Goal: Transaction & Acquisition: Download file/media

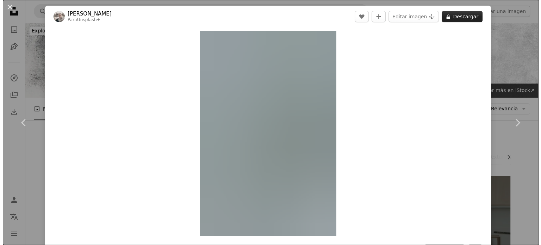
scroll to position [3456, 0]
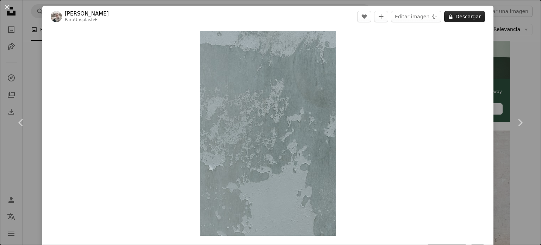
click at [464, 16] on button "A lock Descargar" at bounding box center [464, 16] width 41 height 11
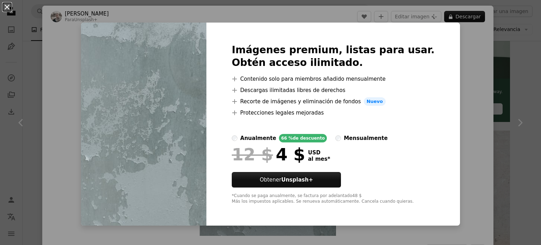
click at [8, 9] on button "An X shape" at bounding box center [7, 7] width 8 height 8
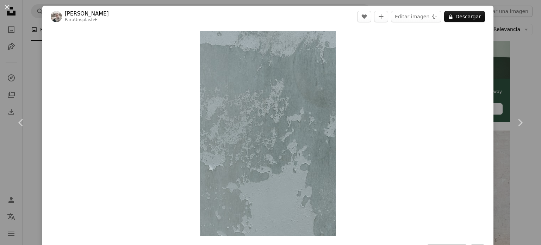
click at [519, 58] on div "An X shape Chevron left Chevron right [PERSON_NAME] Para Unsplash+ A heart A pl…" at bounding box center [270, 122] width 541 height 245
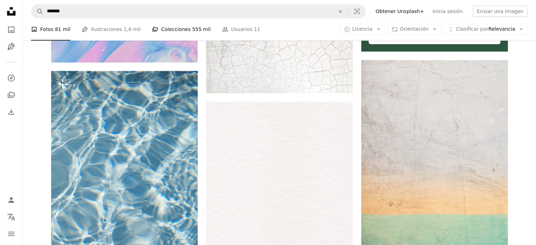
scroll to position [3350, 0]
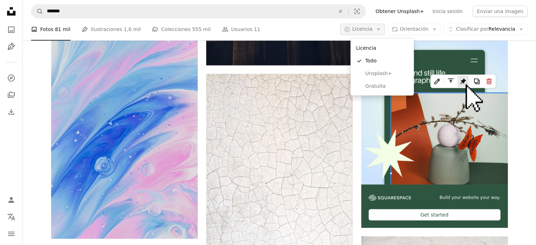
click at [350, 29] on icon "A copyright icon ©" at bounding box center [347, 29] width 6 height 6
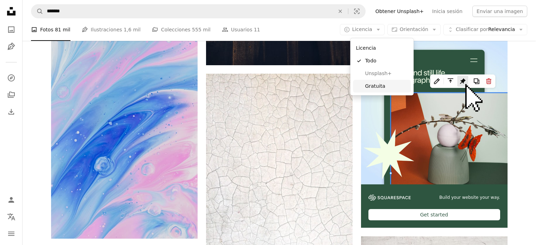
click at [386, 83] on span "Gratuita" at bounding box center [386, 86] width 43 height 7
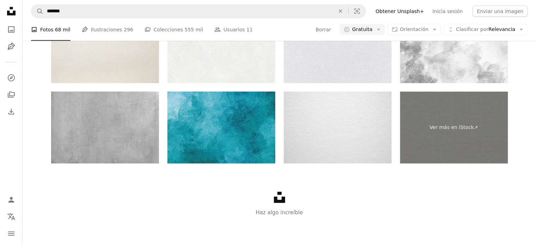
scroll to position [282, 0]
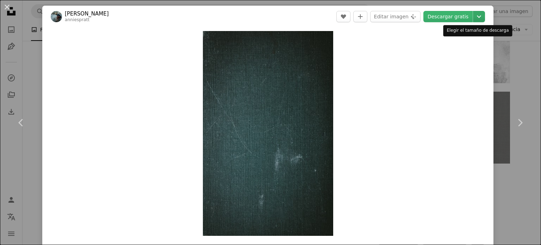
click at [473, 16] on icon "Chevron down" at bounding box center [478, 16] width 11 height 8
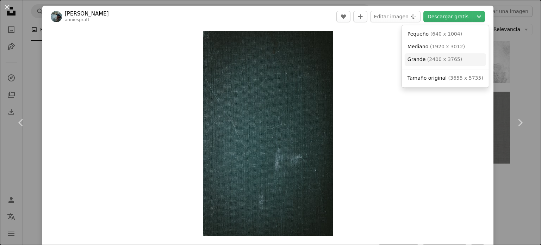
click at [442, 60] on span "( 2400 x 3765 )" at bounding box center [444, 59] width 35 height 6
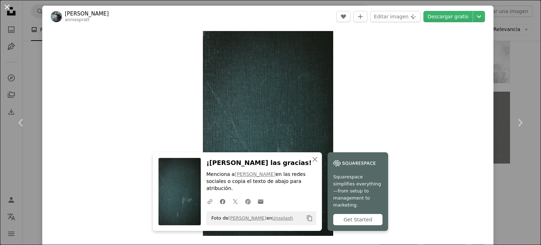
click at [6, 7] on button "An X shape" at bounding box center [7, 7] width 8 height 8
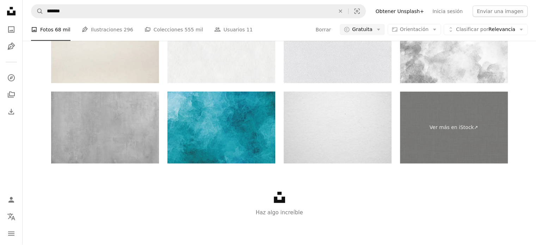
scroll to position [1092, 0]
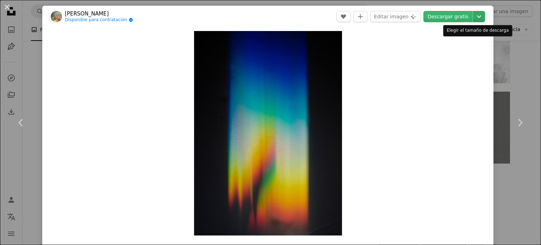
click at [476, 19] on icon "Chevron down" at bounding box center [478, 16] width 11 height 8
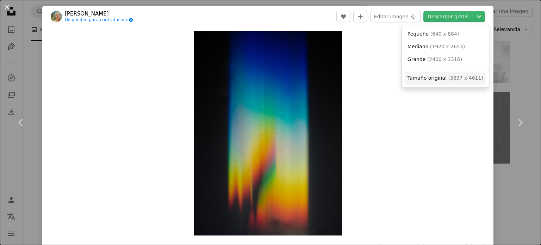
click at [431, 75] on span "Tamaño original" at bounding box center [427, 78] width 39 height 6
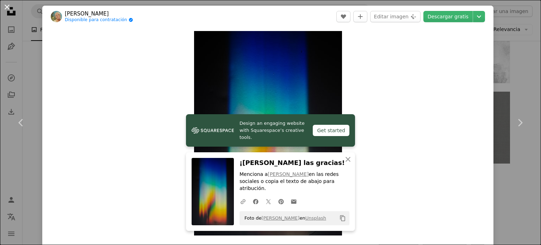
click at [6, 7] on button "An X shape" at bounding box center [7, 7] width 8 height 8
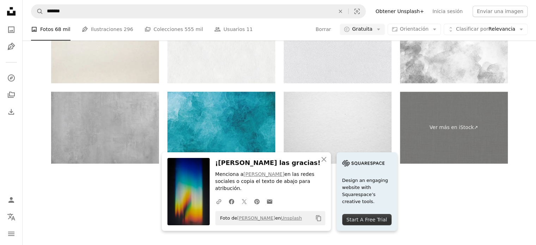
scroll to position [1374, 0]
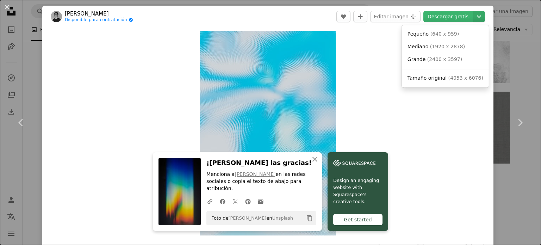
click at [473, 17] on icon "Chevron down" at bounding box center [478, 16] width 11 height 8
click at [454, 75] on span "( 4053 x 6076 )" at bounding box center [465, 78] width 35 height 6
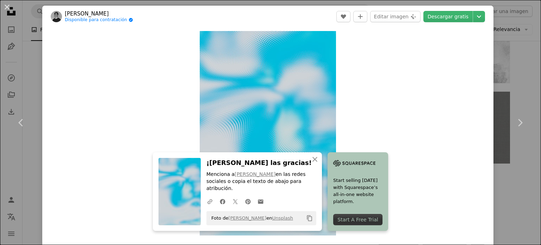
click at [3, 7] on button "An X shape" at bounding box center [7, 7] width 8 height 8
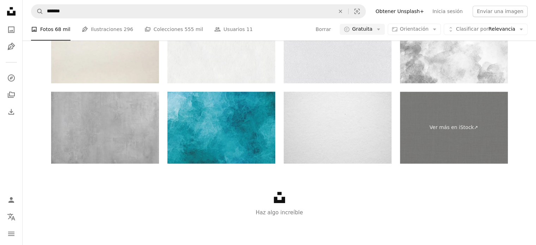
scroll to position [1867, 0]
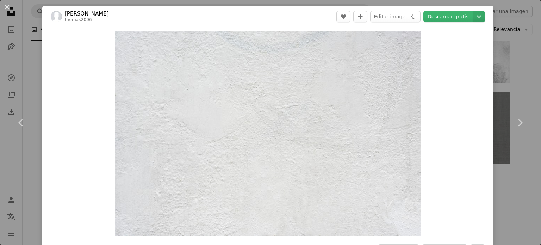
click at [477, 16] on icon "Elegir el tamaño de descarga" at bounding box center [479, 17] width 4 height 2
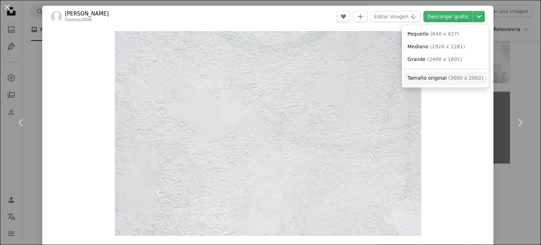
click at [455, 74] on link "Tamaño original ( 3000 x 2002 )" at bounding box center [445, 78] width 81 height 13
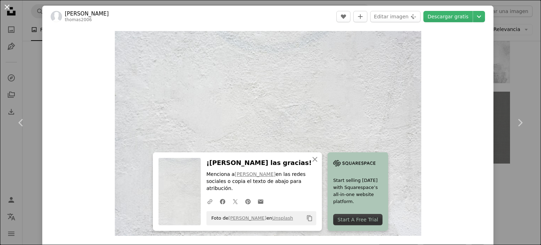
click at [8, 8] on button "An X shape" at bounding box center [7, 7] width 8 height 8
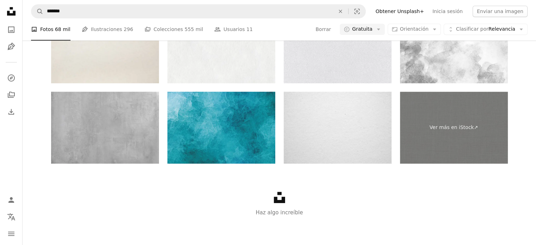
scroll to position [2219, 0]
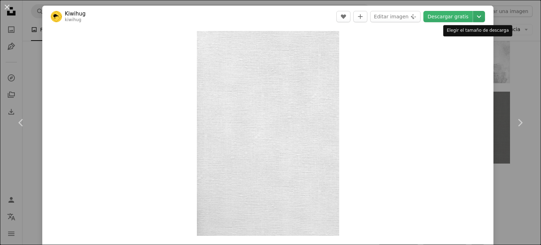
click at [477, 17] on icon "Elegir el tamaño de descarga" at bounding box center [479, 17] width 4 height 2
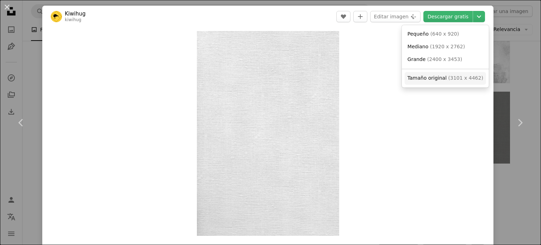
click at [448, 75] on span "( 3101 x 4462 )" at bounding box center [465, 78] width 35 height 6
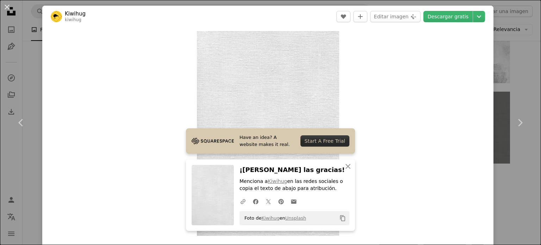
drag, startPoint x: 6, startPoint y: 7, endPoint x: 11, endPoint y: 7, distance: 5.6
click at [6, 7] on button "An X shape" at bounding box center [7, 7] width 8 height 8
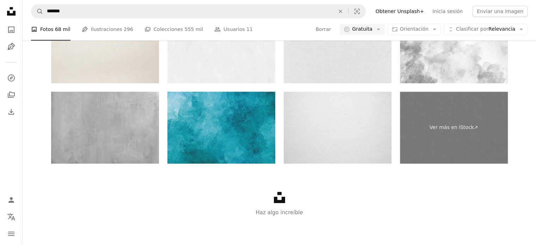
scroll to position [3012, 0]
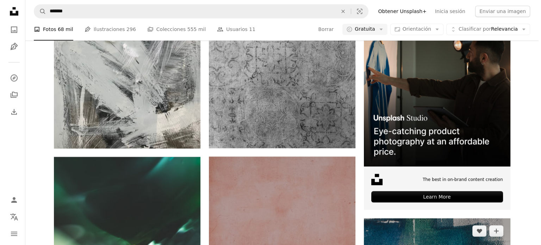
scroll to position [3189, 0]
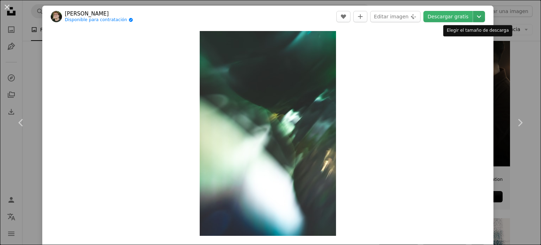
click at [473, 12] on icon "Chevron down" at bounding box center [478, 16] width 11 height 8
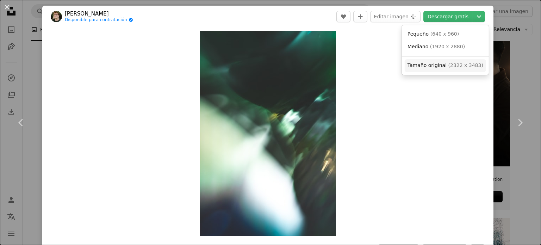
click at [434, 67] on span "Tamaño original" at bounding box center [427, 65] width 39 height 6
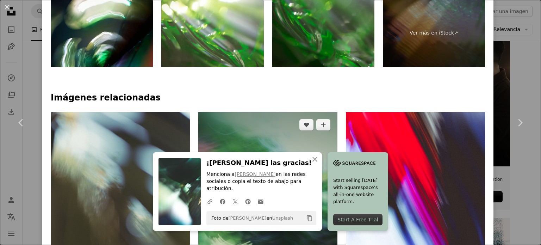
scroll to position [352, 0]
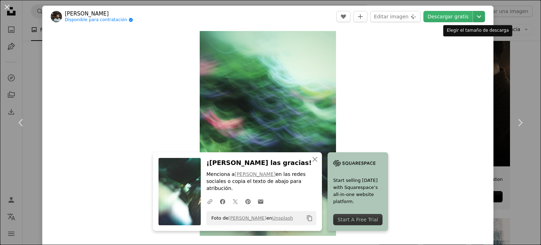
click at [476, 14] on icon "Chevron down" at bounding box center [478, 16] width 11 height 8
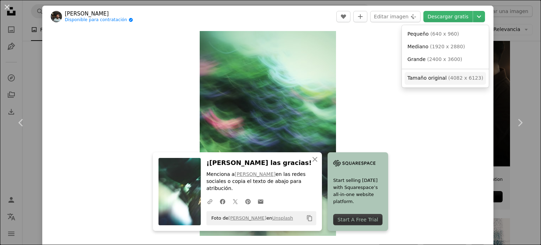
click at [430, 80] on span "Tamaño original" at bounding box center [427, 78] width 39 height 6
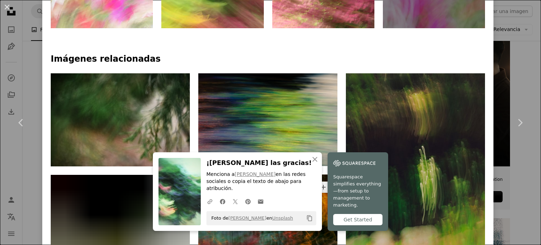
scroll to position [458, 0]
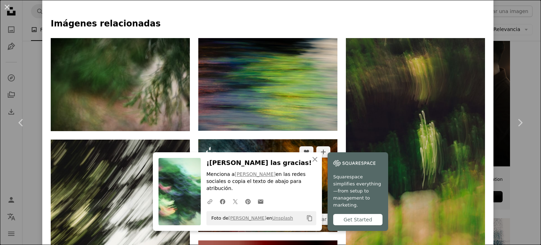
click at [259, 139] on img at bounding box center [267, 185] width 139 height 93
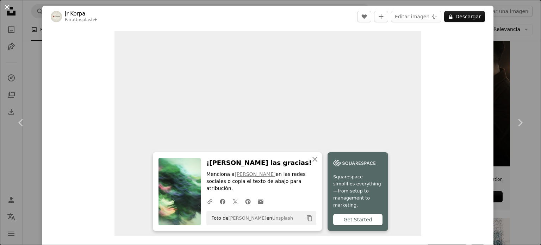
click at [8, 5] on button "An X shape" at bounding box center [7, 7] width 8 height 8
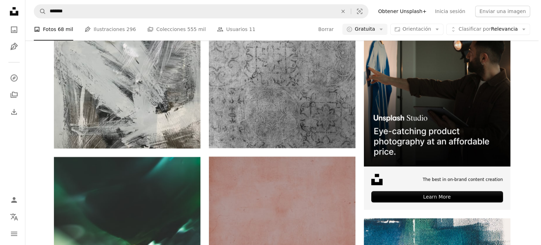
scroll to position [3541, 0]
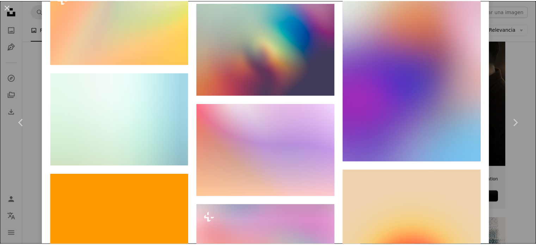
scroll to position [3417, 0]
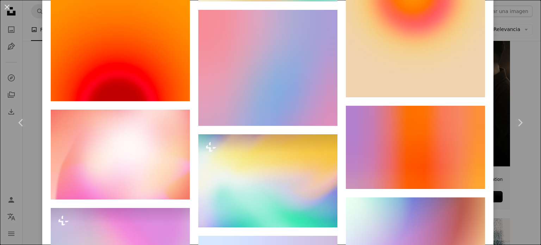
click at [8, 8] on button "An X shape" at bounding box center [7, 7] width 8 height 8
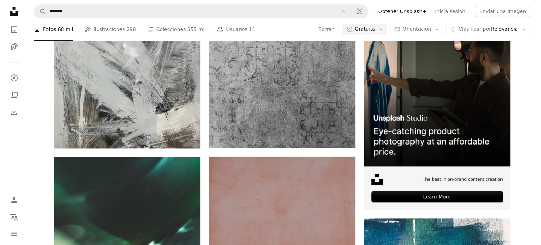
scroll to position [4668, 0]
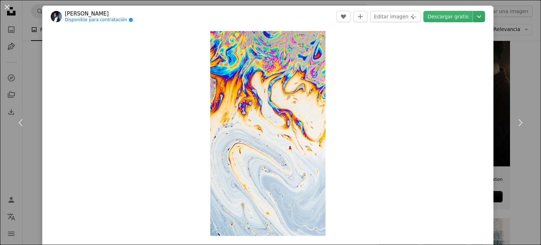
click at [474, 14] on icon "Chevron down" at bounding box center [478, 16] width 11 height 8
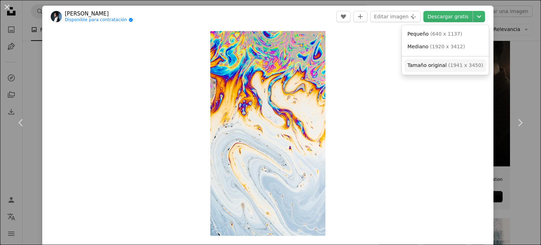
click at [448, 64] on span "( 1941 x 3450 )" at bounding box center [465, 65] width 35 height 6
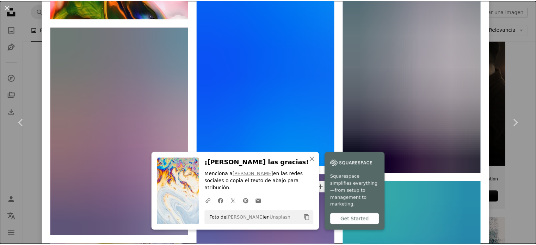
scroll to position [2396, 0]
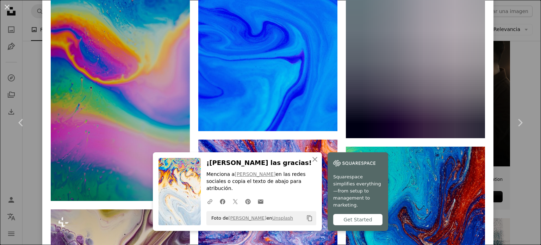
drag, startPoint x: 7, startPoint y: 6, endPoint x: 301, endPoint y: 51, distance: 297.1
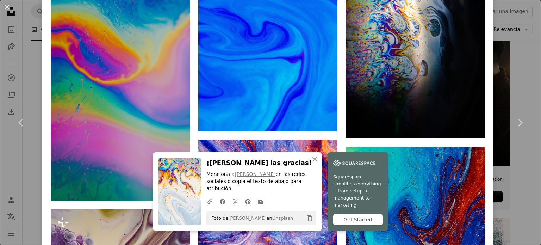
click at [7, 6] on button "An X shape" at bounding box center [7, 7] width 8 height 8
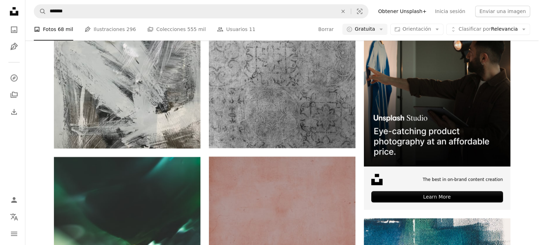
scroll to position [6289, 0]
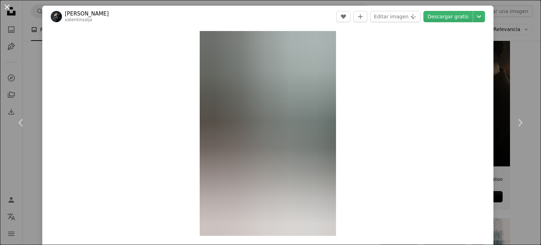
click at [7, 5] on button "An X shape" at bounding box center [7, 7] width 8 height 8
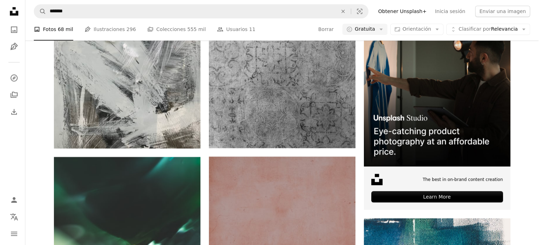
scroll to position [6712, 0]
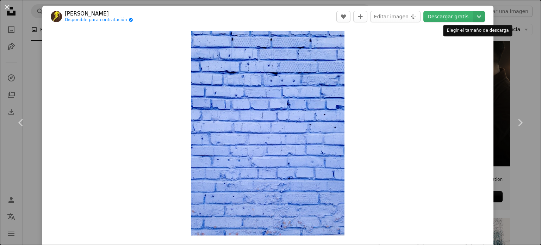
click at [473, 18] on icon "Chevron down" at bounding box center [478, 16] width 11 height 8
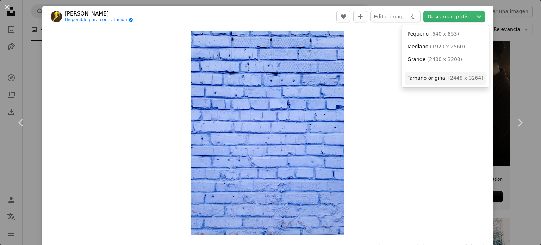
click at [435, 79] on span "Tamaño original" at bounding box center [427, 78] width 39 height 6
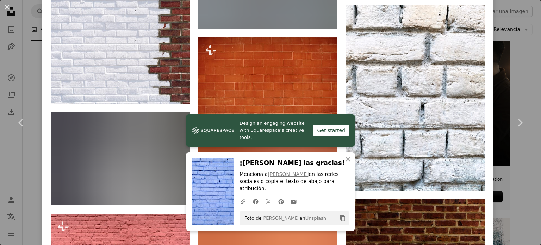
scroll to position [2929, 0]
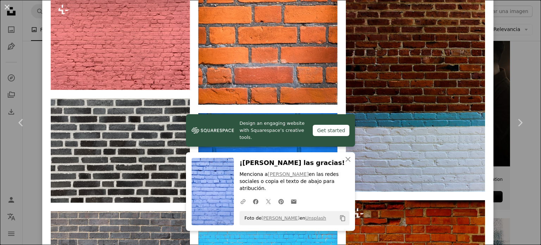
drag, startPoint x: 8, startPoint y: 9, endPoint x: 310, endPoint y: 72, distance: 308.4
click at [8, 9] on button "An X shape" at bounding box center [7, 7] width 8 height 8
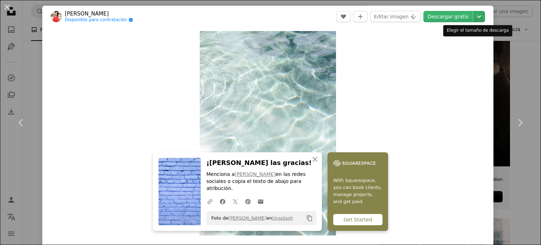
click at [476, 16] on icon "Chevron down" at bounding box center [478, 16] width 11 height 8
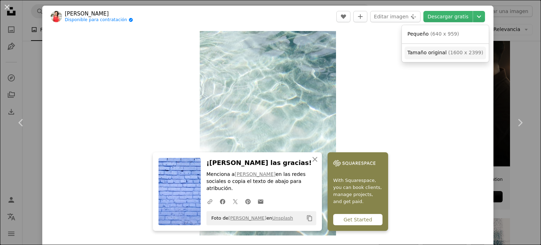
click at [456, 55] on span "( 1600 x 2399 )" at bounding box center [465, 53] width 35 height 6
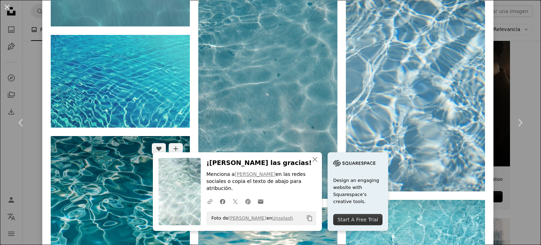
scroll to position [1444, 0]
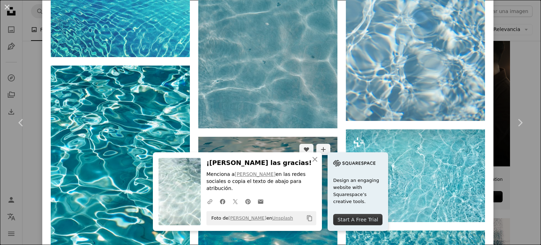
click at [288, 137] on img at bounding box center [267, 241] width 139 height 209
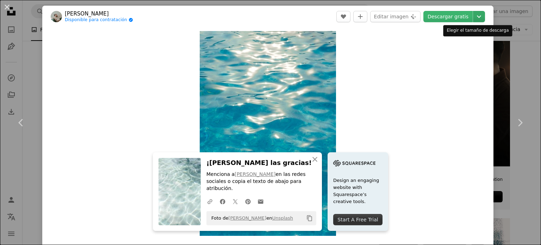
click at [477, 18] on icon "Elegir el tamaño de descarga" at bounding box center [479, 17] width 4 height 2
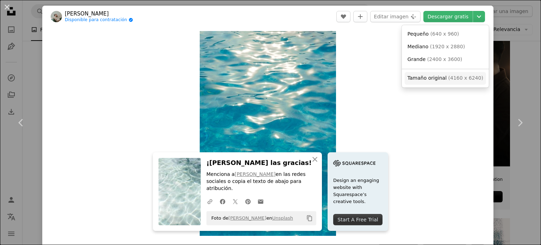
click at [452, 76] on span "( 4160 x 6240 )" at bounding box center [465, 78] width 35 height 6
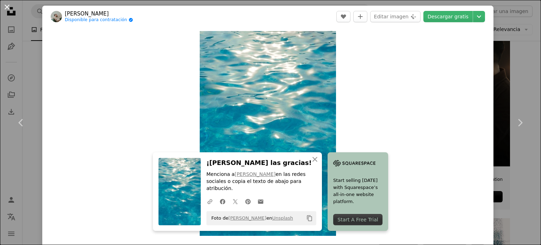
click at [5, 6] on button "An X shape" at bounding box center [7, 7] width 8 height 8
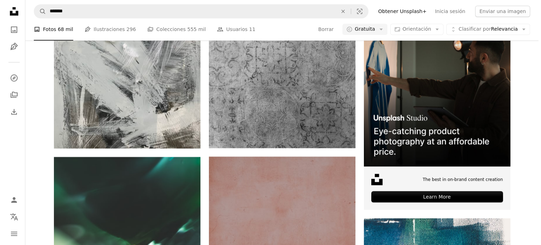
scroll to position [7522, 0]
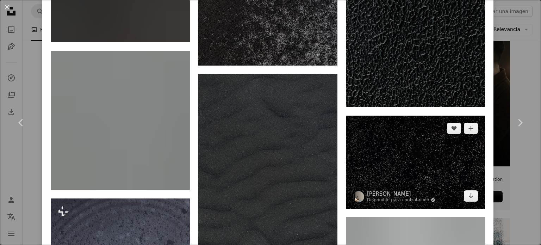
scroll to position [599, 0]
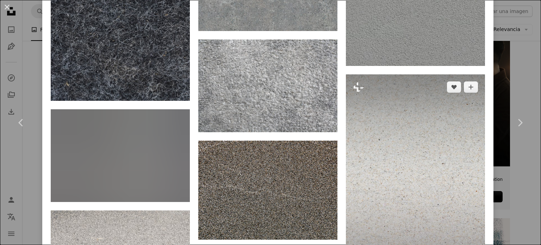
scroll to position [1126, 0]
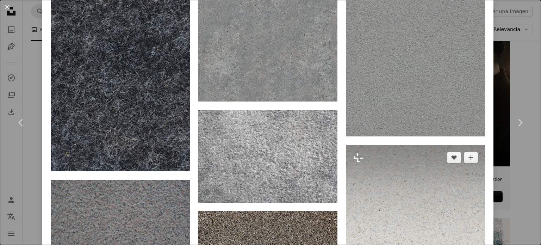
click at [380, 145] on img at bounding box center [415, 249] width 139 height 209
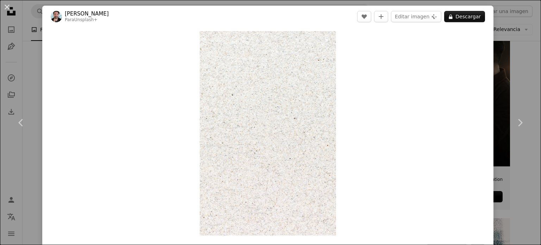
click at [261, 106] on img "Ampliar en esta imagen" at bounding box center [268, 133] width 136 height 204
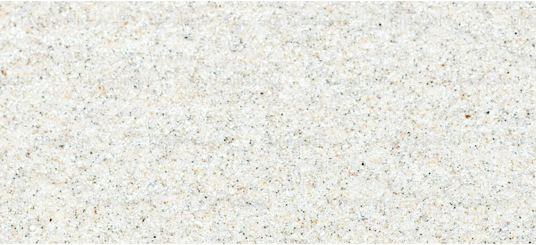
scroll to position [275, 0]
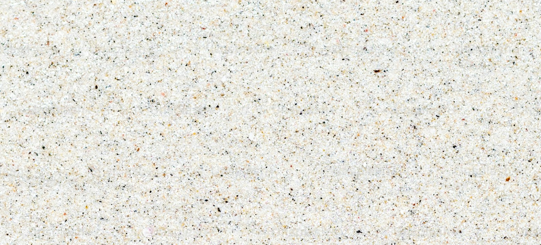
click at [261, 105] on img "Reducir el zoom en esta imagen" at bounding box center [271, 130] width 542 height 813
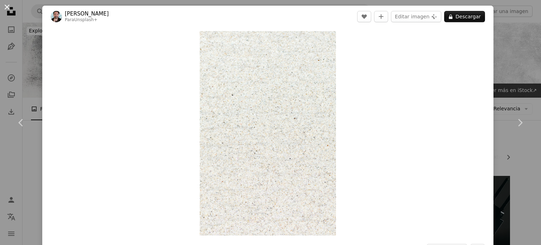
click at [6, 5] on button "An X shape" at bounding box center [7, 7] width 8 height 8
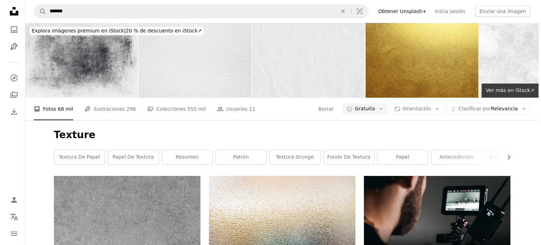
scroll to position [7909, 0]
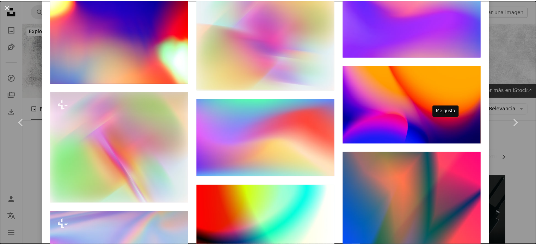
scroll to position [916, 0]
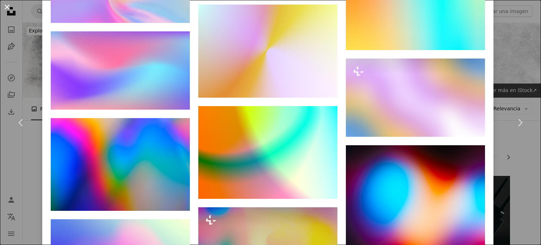
click at [4, 4] on button "An X shape" at bounding box center [7, 7] width 8 height 8
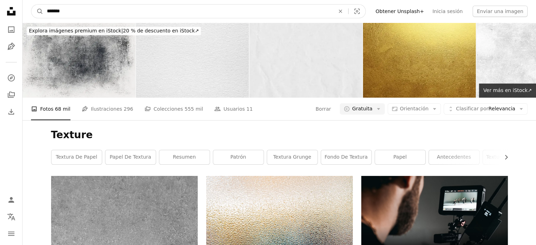
click at [72, 8] on input "*******" at bounding box center [187, 11] width 289 height 13
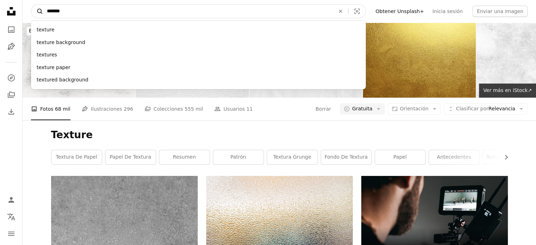
drag, startPoint x: 73, startPoint y: 10, endPoint x: 35, endPoint y: 8, distance: 37.7
click at [35, 8] on form "A magnifying glass ******* texture texture background textures texture paper te…" at bounding box center [198, 11] width 335 height 14
type input "********"
click button "A magnifying glass" at bounding box center [37, 11] width 12 height 13
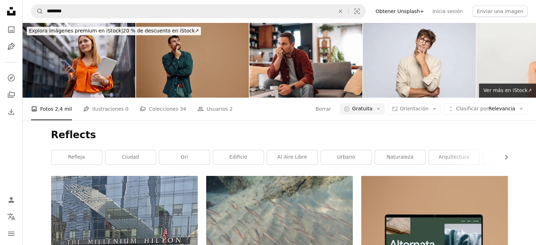
scroll to position [3206, 0]
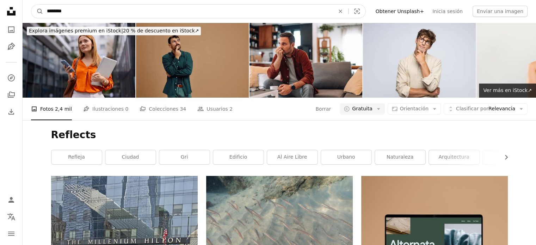
drag, startPoint x: 63, startPoint y: 9, endPoint x: 23, endPoint y: 8, distance: 40.9
click at [23, 8] on nav "A magnifying glass ******** An X shape Visual search Filters Obtener Unsplash+ …" at bounding box center [279, 11] width 513 height 23
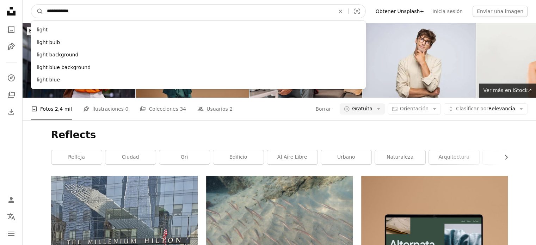
type input "**********"
click button "A magnifying glass" at bounding box center [37, 11] width 12 height 13
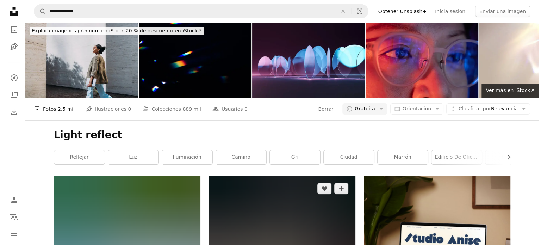
scroll to position [106, 0]
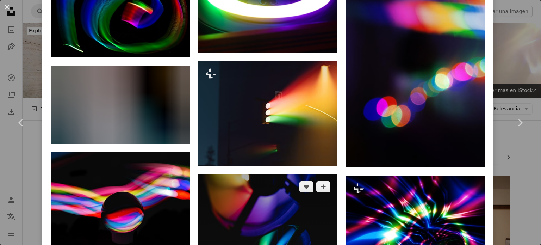
scroll to position [916, 0]
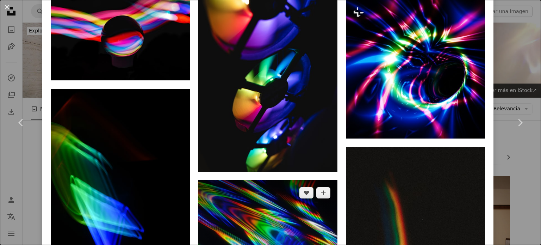
click at [273, 180] on img at bounding box center [267, 226] width 139 height 93
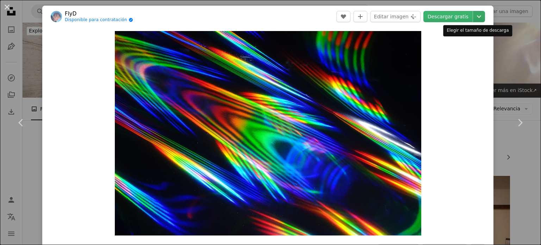
click at [477, 19] on icon "Chevron down" at bounding box center [478, 16] width 11 height 8
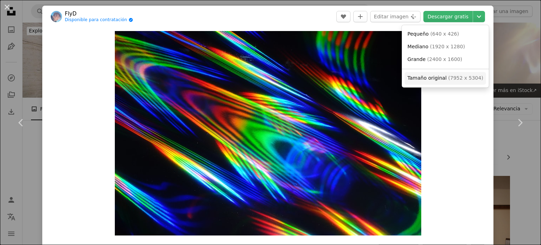
click at [455, 73] on link "Tamaño original ( 7952 x 5304 )" at bounding box center [445, 78] width 81 height 13
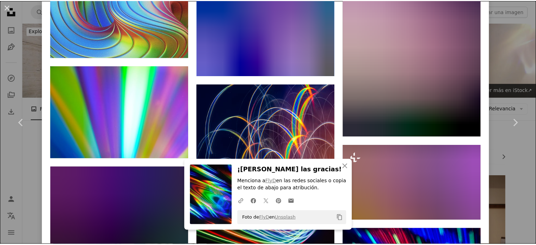
scroll to position [2800, 0]
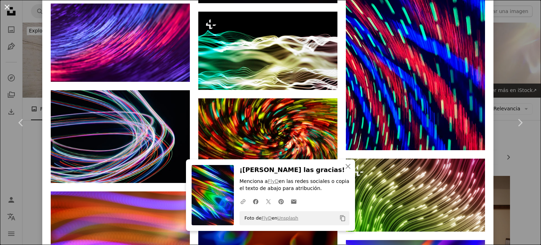
click at [10, 6] on button "An X shape" at bounding box center [7, 7] width 8 height 8
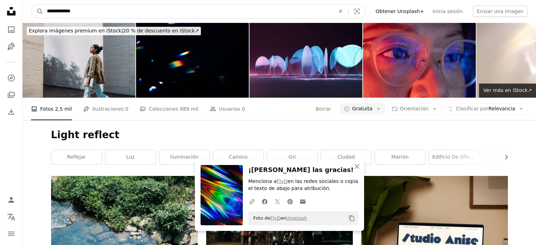
drag, startPoint x: 98, startPoint y: 11, endPoint x: 0, endPoint y: 21, distance: 98.8
type input "**********"
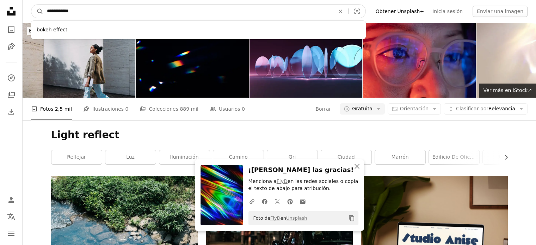
click button "A magnifying glass" at bounding box center [37, 11] width 12 height 13
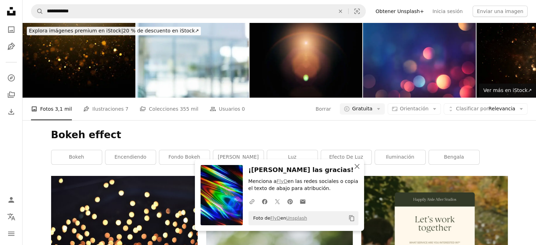
drag, startPoint x: 357, startPoint y: 166, endPoint x: 349, endPoint y: 166, distance: 7.0
click at [357, 166] on icon "An X shape" at bounding box center [357, 166] width 8 height 8
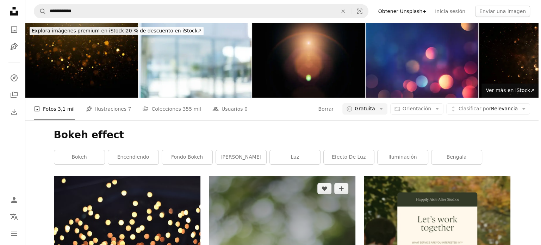
scroll to position [106, 0]
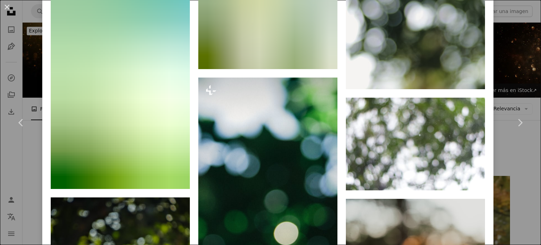
scroll to position [1198, 0]
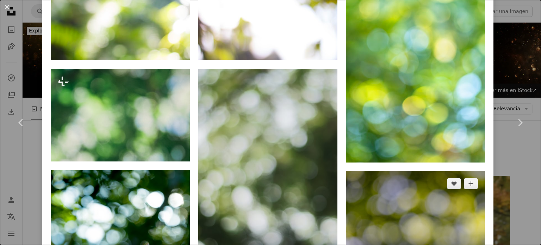
scroll to position [458, 0]
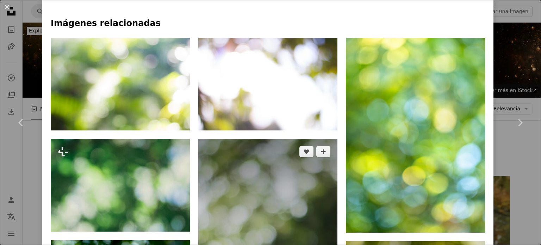
click at [265, 139] on img at bounding box center [267, 243] width 139 height 208
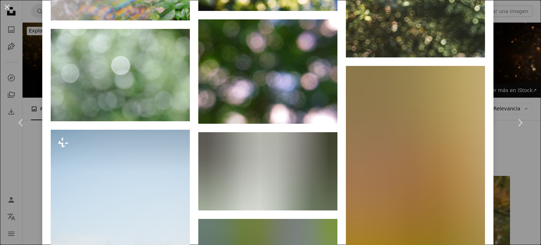
scroll to position [1444, 0]
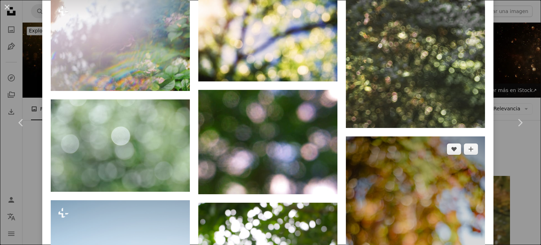
click at [395, 136] on img at bounding box center [415, 240] width 139 height 209
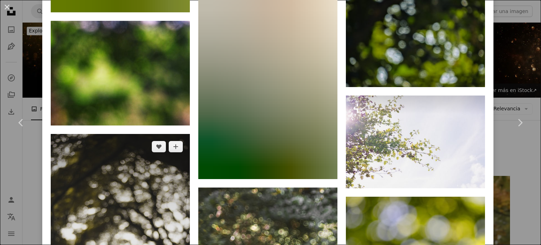
scroll to position [2143, 0]
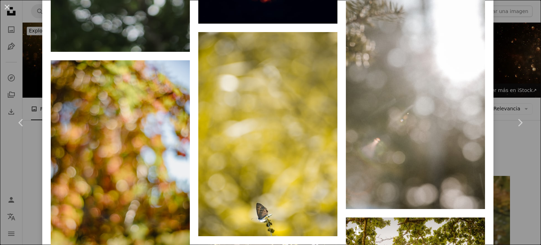
scroll to position [1163, 0]
